Goal: Check status: Check status

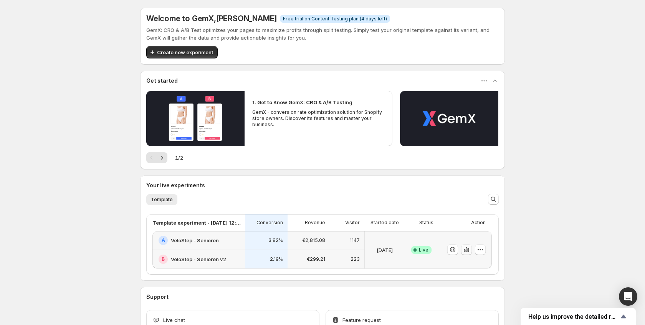
click at [471, 250] on button "button" at bounding box center [466, 249] width 11 height 11
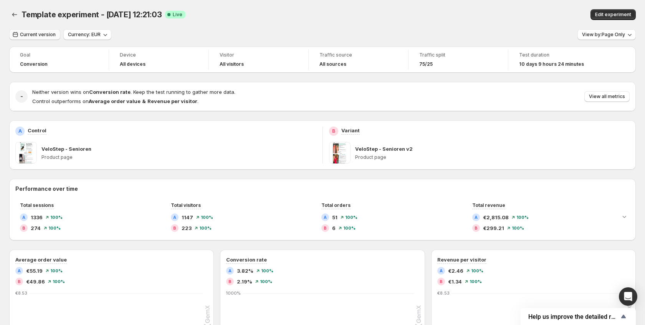
drag, startPoint x: 15, startPoint y: 28, endPoint x: 18, endPoint y: 33, distance: 5.2
click at [15, 29] on div "Template experiment - [DATE] 12:21:03. This page is ready Template experiment -…" at bounding box center [322, 293] width 645 height 586
click at [18, 35] on icon "button" at bounding box center [16, 35] width 8 height 8
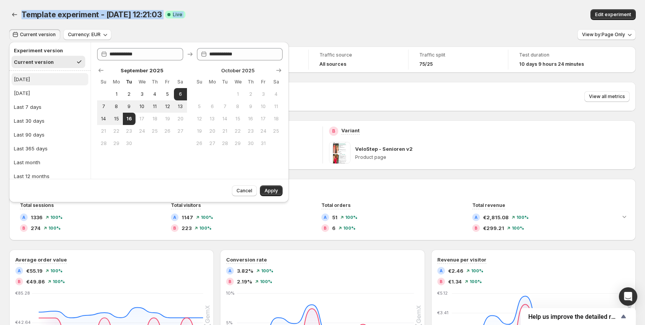
click at [33, 79] on button "[DATE]" at bounding box center [50, 79] width 77 height 12
type input "**********"
click at [270, 193] on span "Apply" at bounding box center [271, 190] width 13 height 6
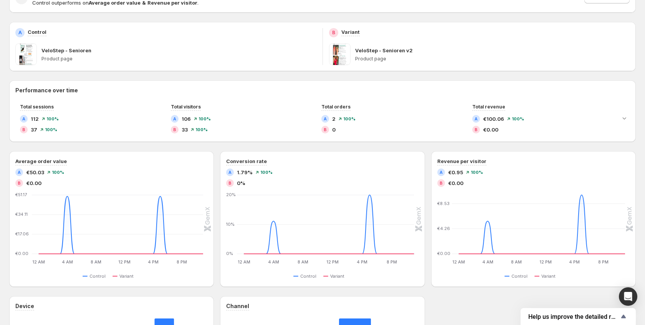
scroll to position [133, 0]
